Goal: Book appointment/travel/reservation

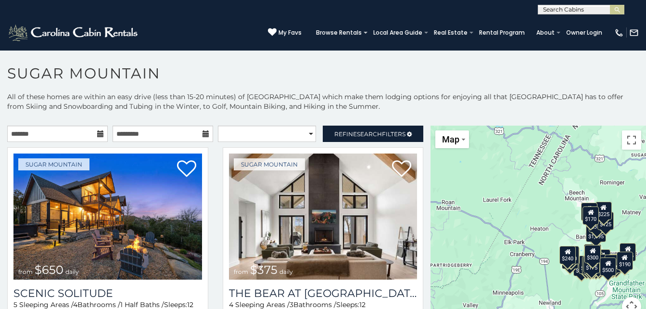
click at [99, 136] on icon at bounding box center [100, 133] width 7 height 7
click at [97, 135] on icon at bounding box center [100, 133] width 7 height 7
click at [59, 132] on input "text" at bounding box center [57, 134] width 101 height 16
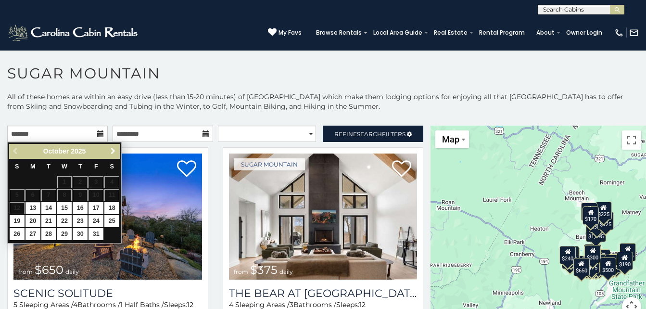
click at [114, 153] on span "Next" at bounding box center [113, 151] width 8 height 8
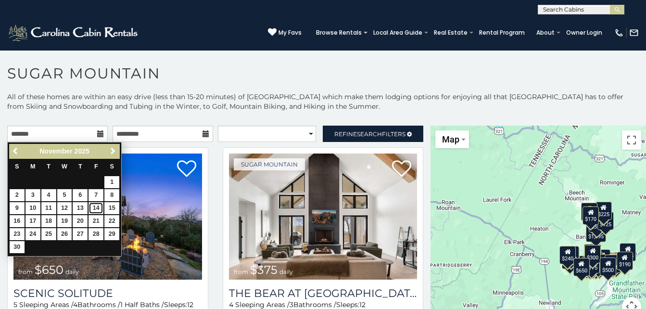
click at [98, 207] on link "14" at bounding box center [96, 208] width 15 height 12
type input "**********"
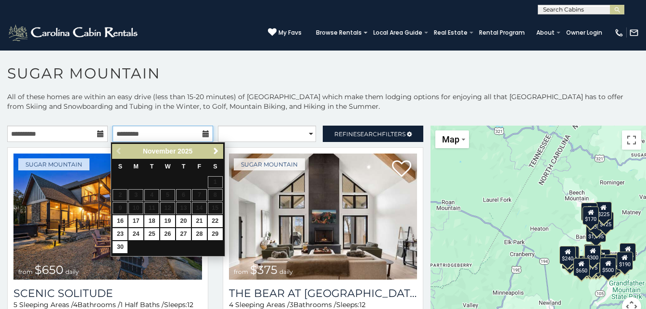
click at [183, 131] on input "text" at bounding box center [163, 134] width 101 height 16
click at [122, 220] on link "16" at bounding box center [120, 221] width 15 height 12
type input "**********"
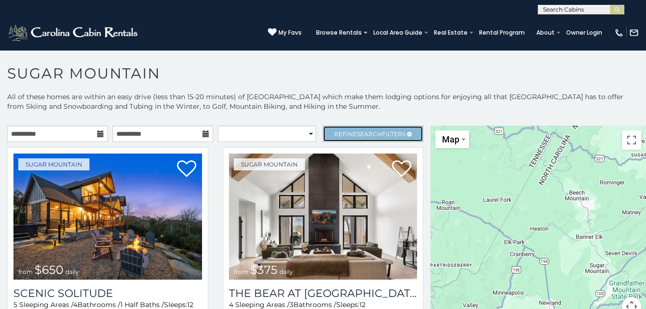
click at [385, 132] on span "Refine Search Filters" at bounding box center [370, 133] width 71 height 7
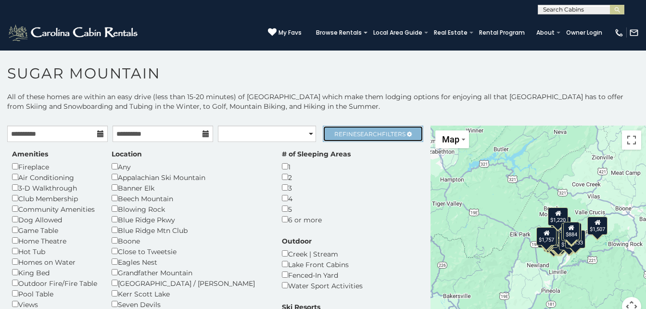
click at [385, 132] on span "Refine Search Filters" at bounding box center [370, 133] width 71 height 7
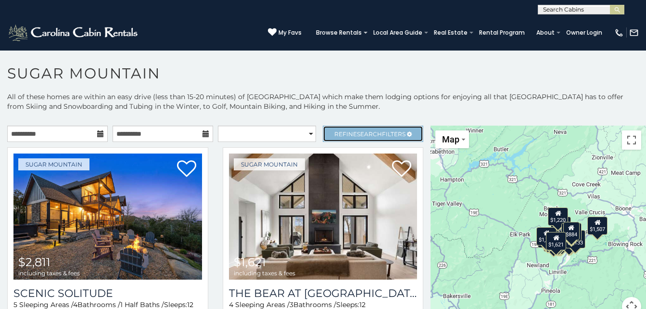
click at [376, 130] on span "Refine Search Filters" at bounding box center [370, 133] width 71 height 7
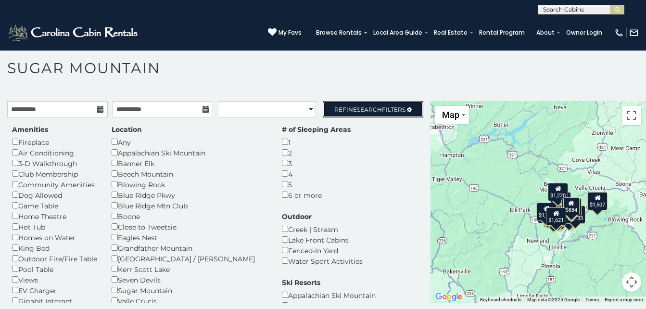
scroll to position [28, 0]
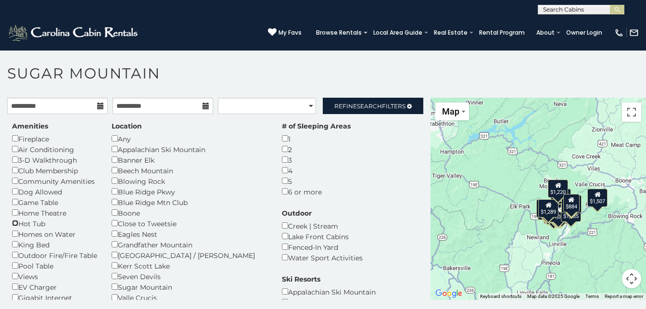
scroll to position [5, 0]
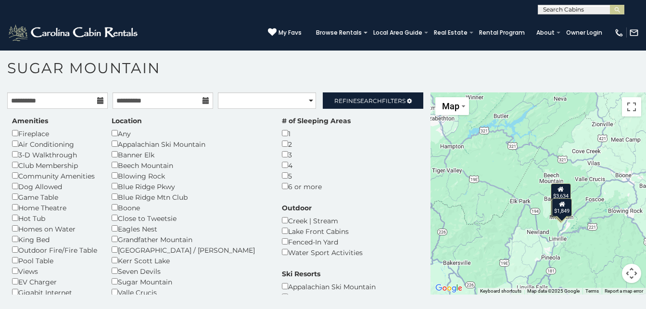
click at [330, 194] on div "Amenities Fireplace Air Conditioning 3-D Walkthrough Club Membership Community …" at bounding box center [215, 281] width 421 height 330
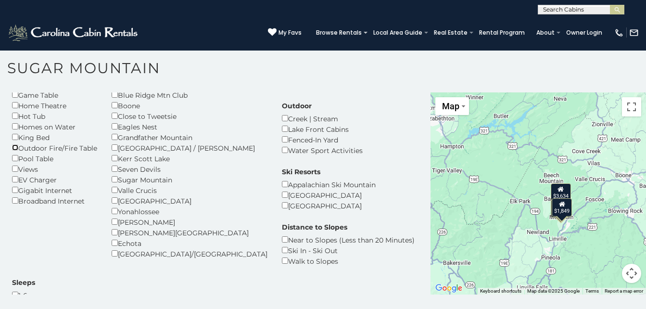
scroll to position [116, 0]
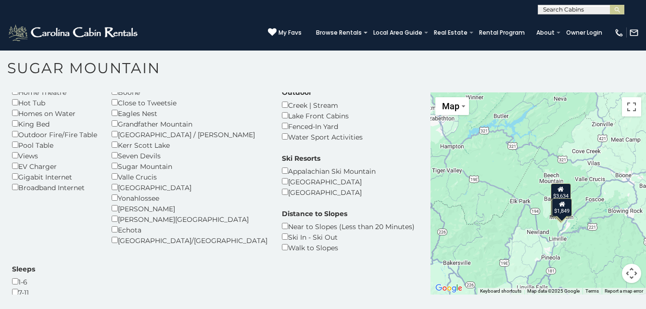
drag, startPoint x: 423, startPoint y: 178, endPoint x: 426, endPoint y: 198, distance: 20.6
click at [426, 198] on div "**********" at bounding box center [215, 193] width 431 height 202
